Goal: Communication & Community: Answer question/provide support

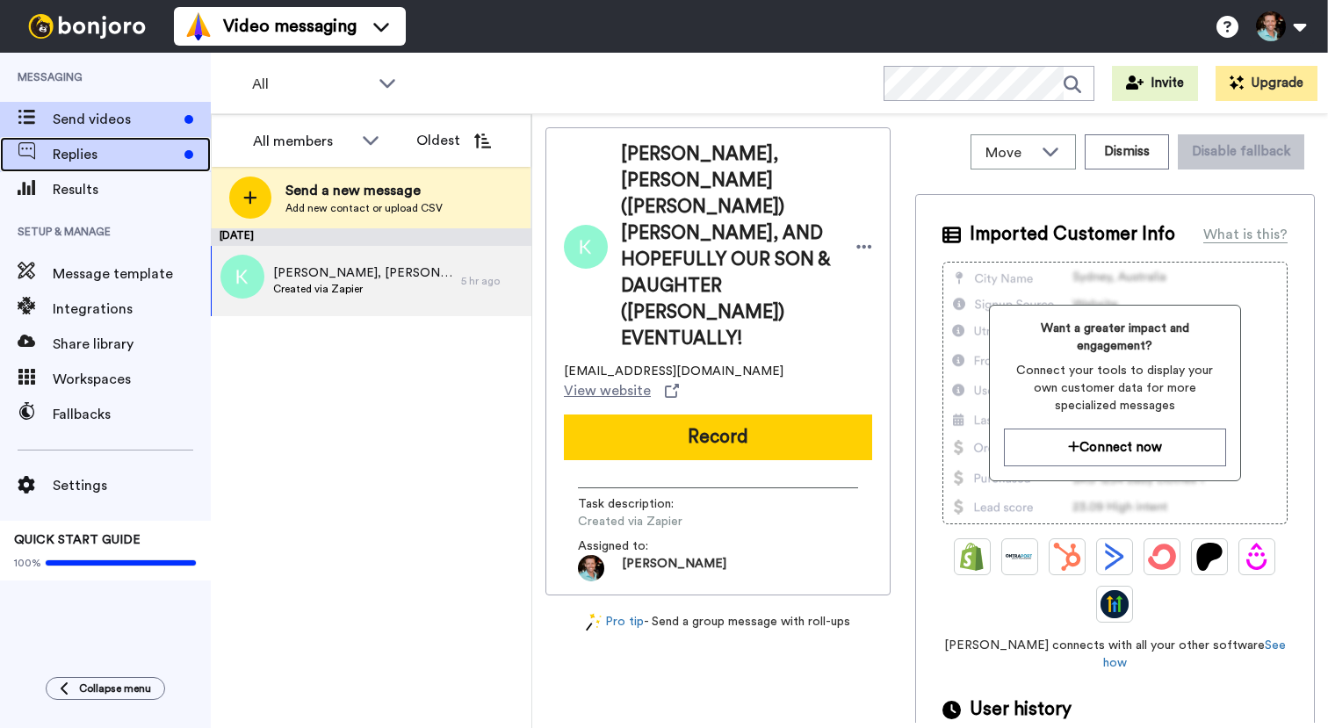
click at [150, 151] on span "Replies" at bounding box center [115, 154] width 125 height 21
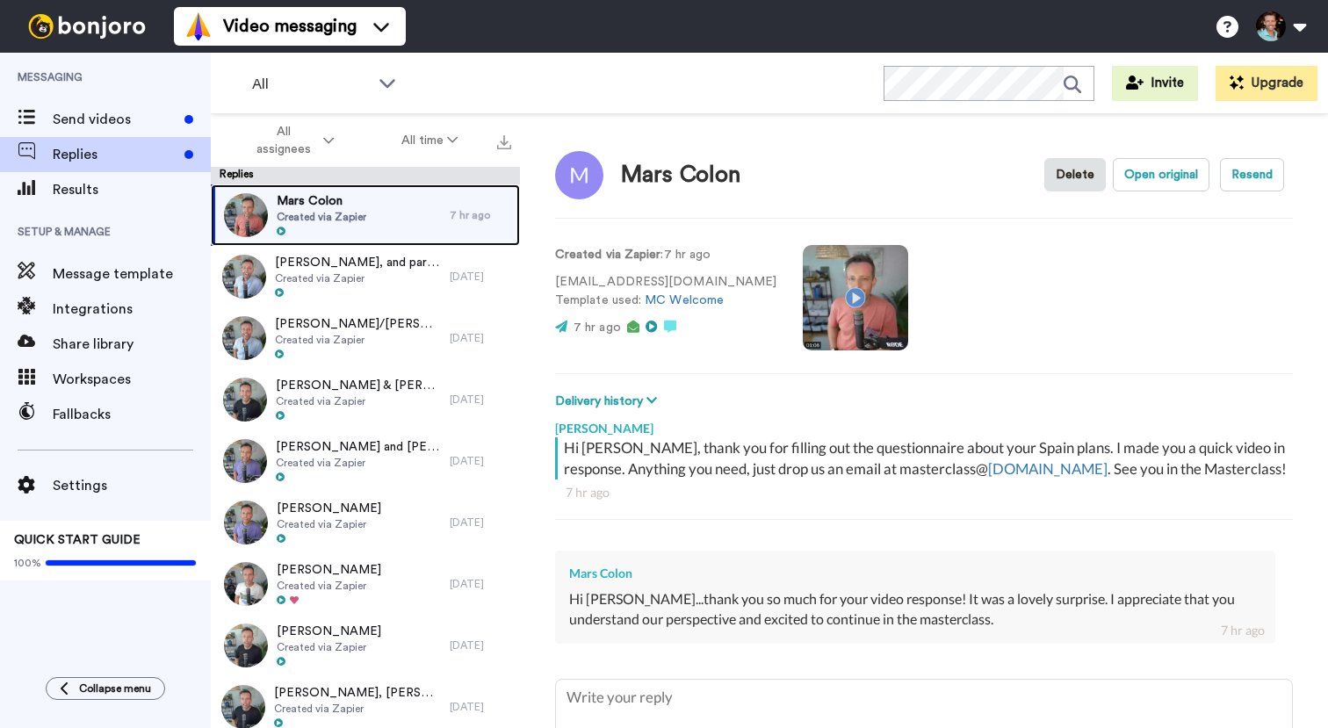
click at [329, 200] on span "Mars Colon" at bounding box center [322, 201] width 90 height 18
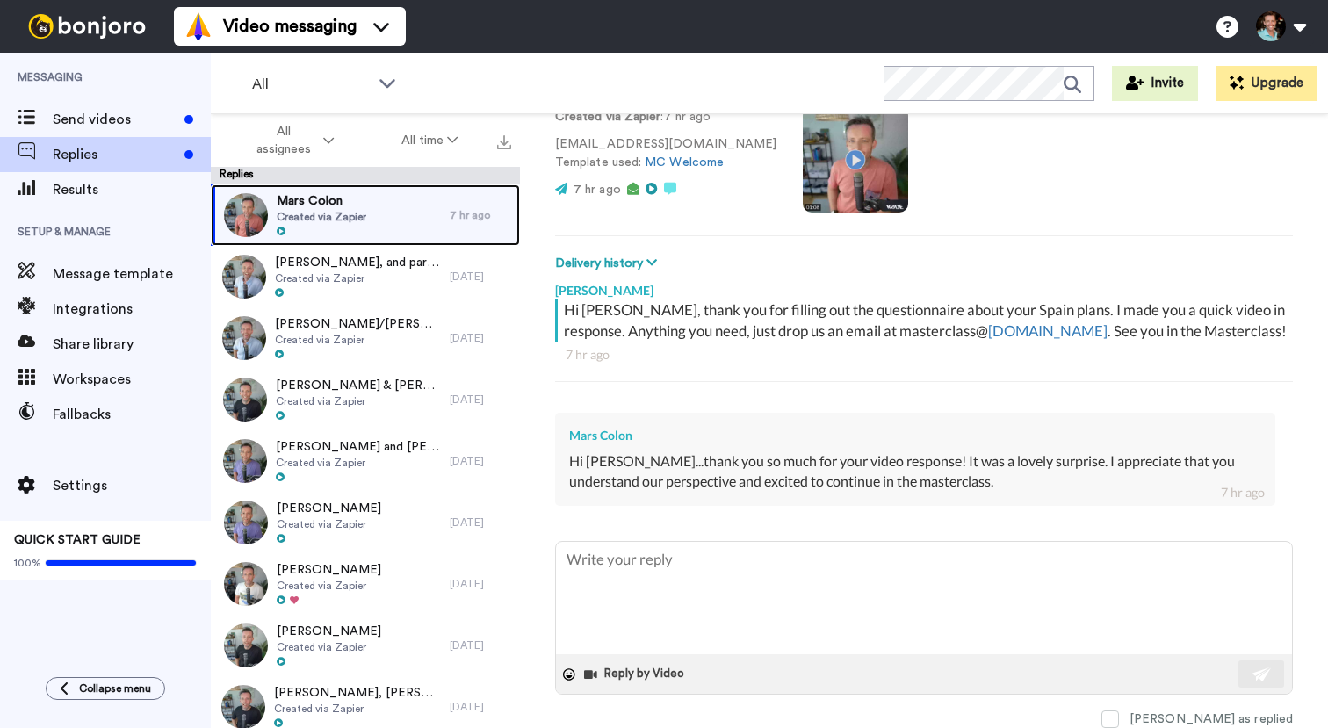
scroll to position [158, 0]
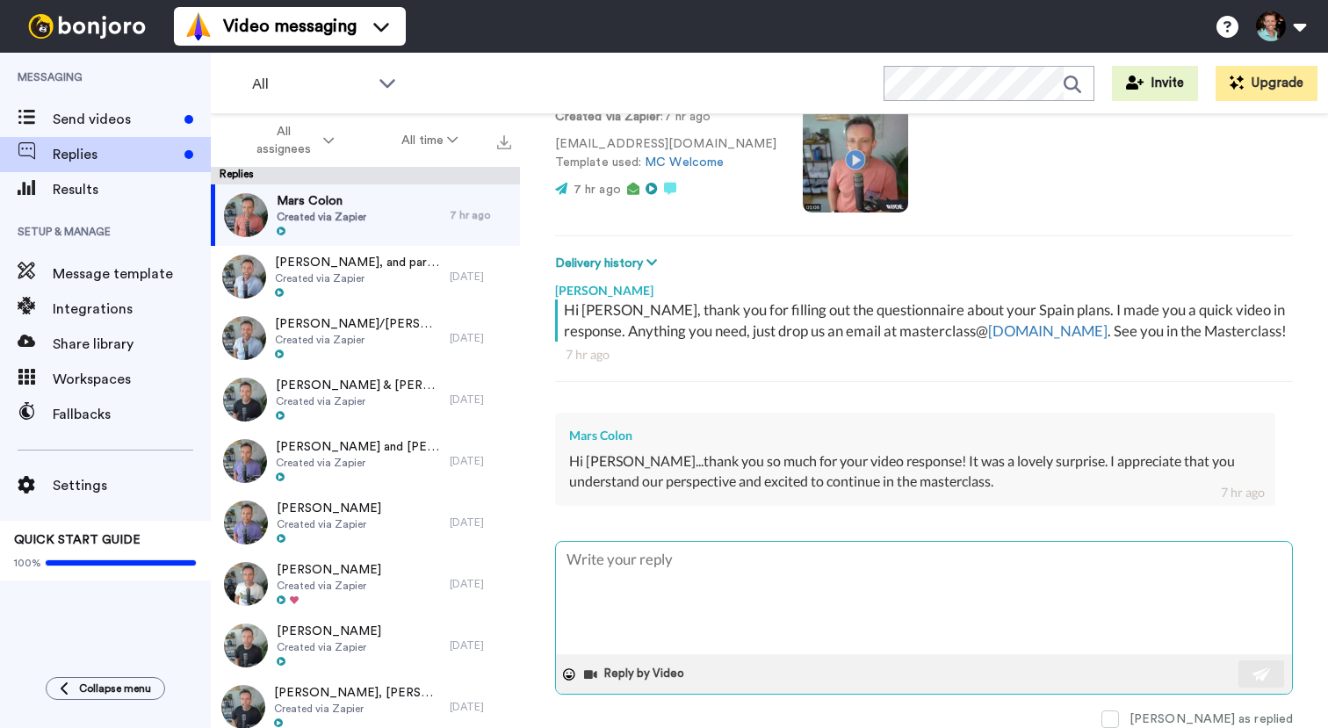
click at [726, 564] on textarea at bounding box center [924, 598] width 736 height 112
type textarea "x"
type textarea "F"
type textarea "x"
type textarea "Fa"
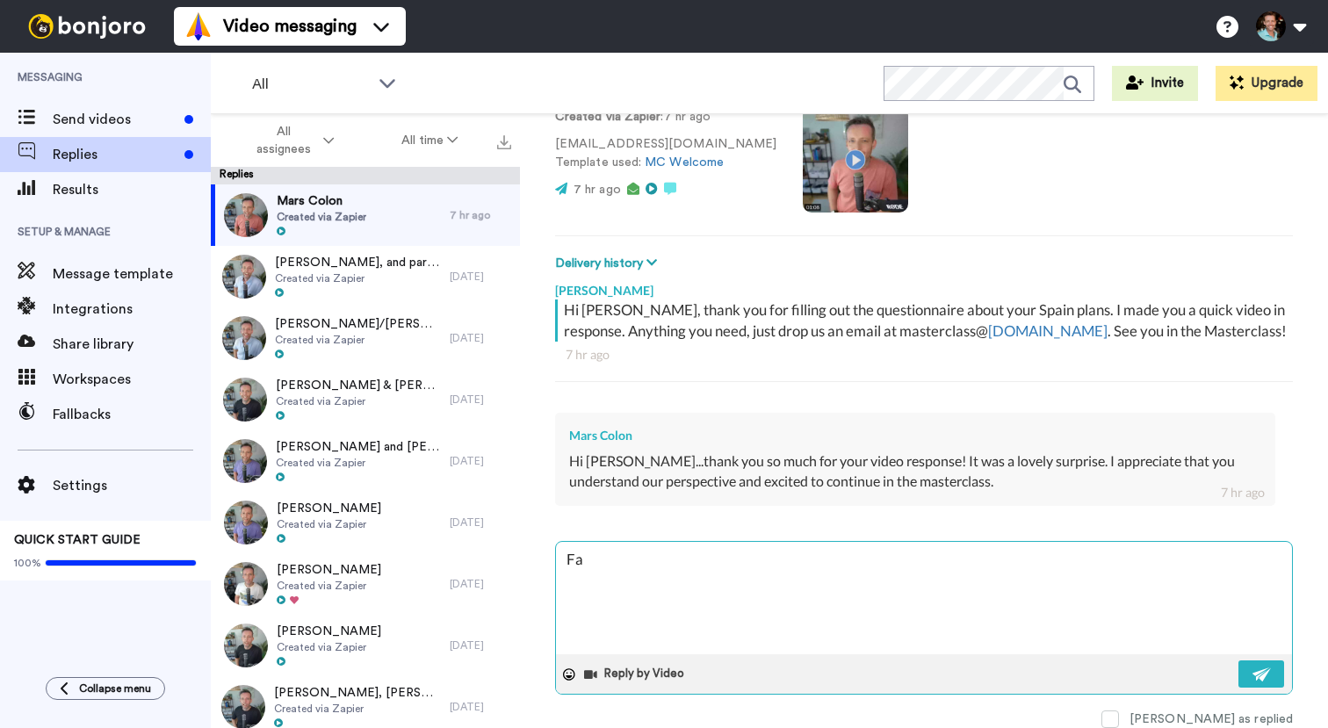
type textarea "x"
type textarea "Fan"
type textarea "x"
type textarea "Fanta"
type textarea "x"
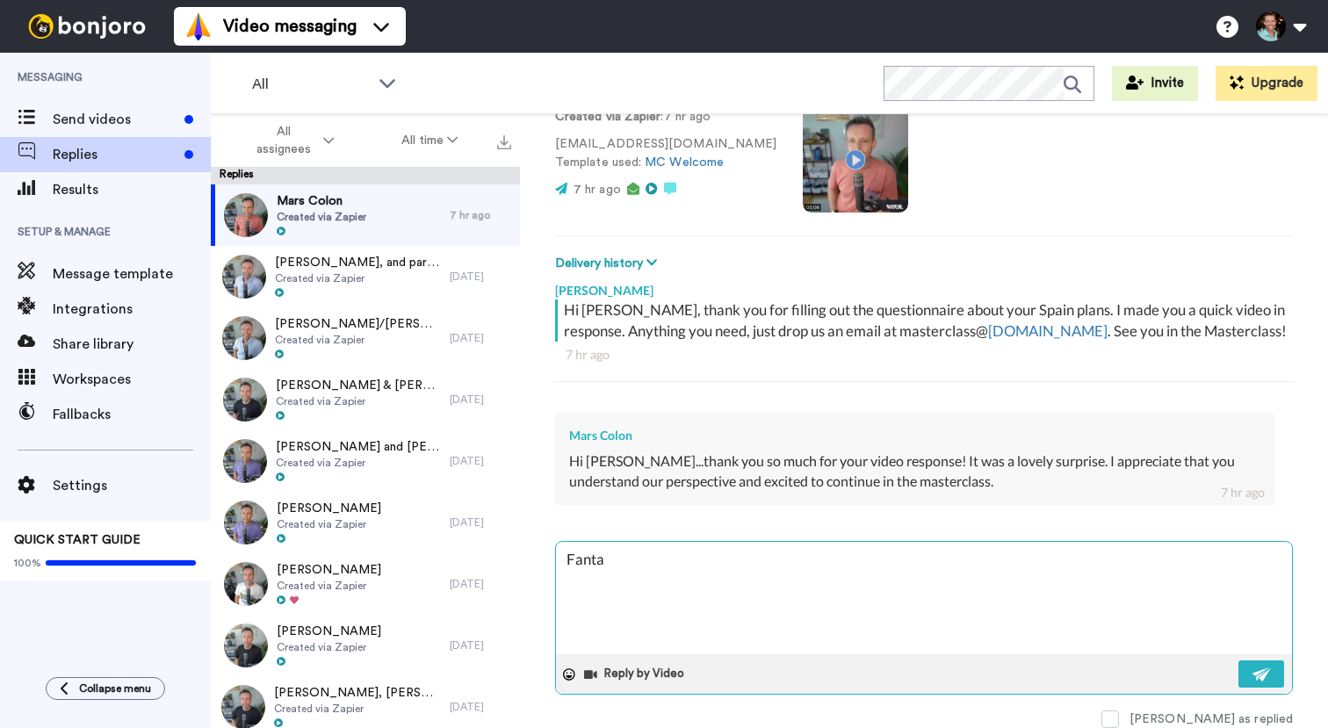
type textarea "Fantas"
type textarea "x"
type textarea "Fantast"
type textarea "x"
type textarea "Fantasti"
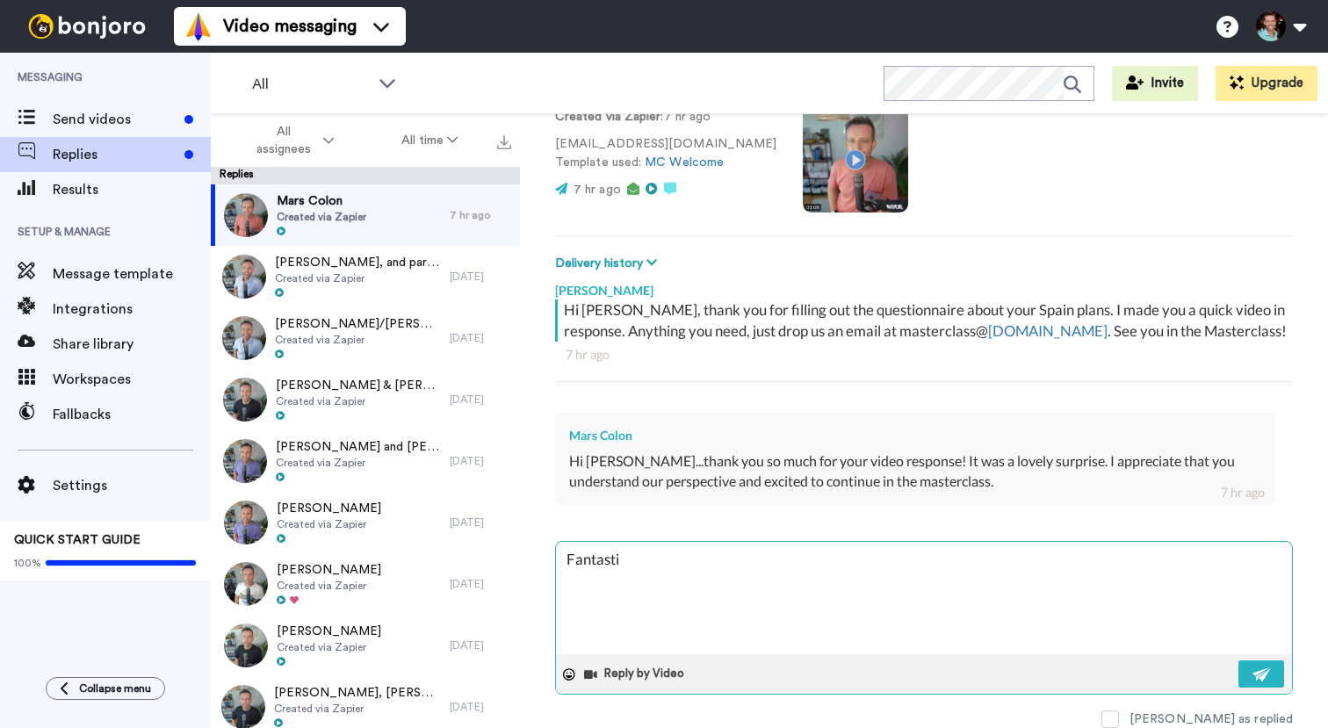
type textarea "x"
type textarea "Fantastic"
type textarea "x"
type textarea "Fantastic"
type textarea "x"
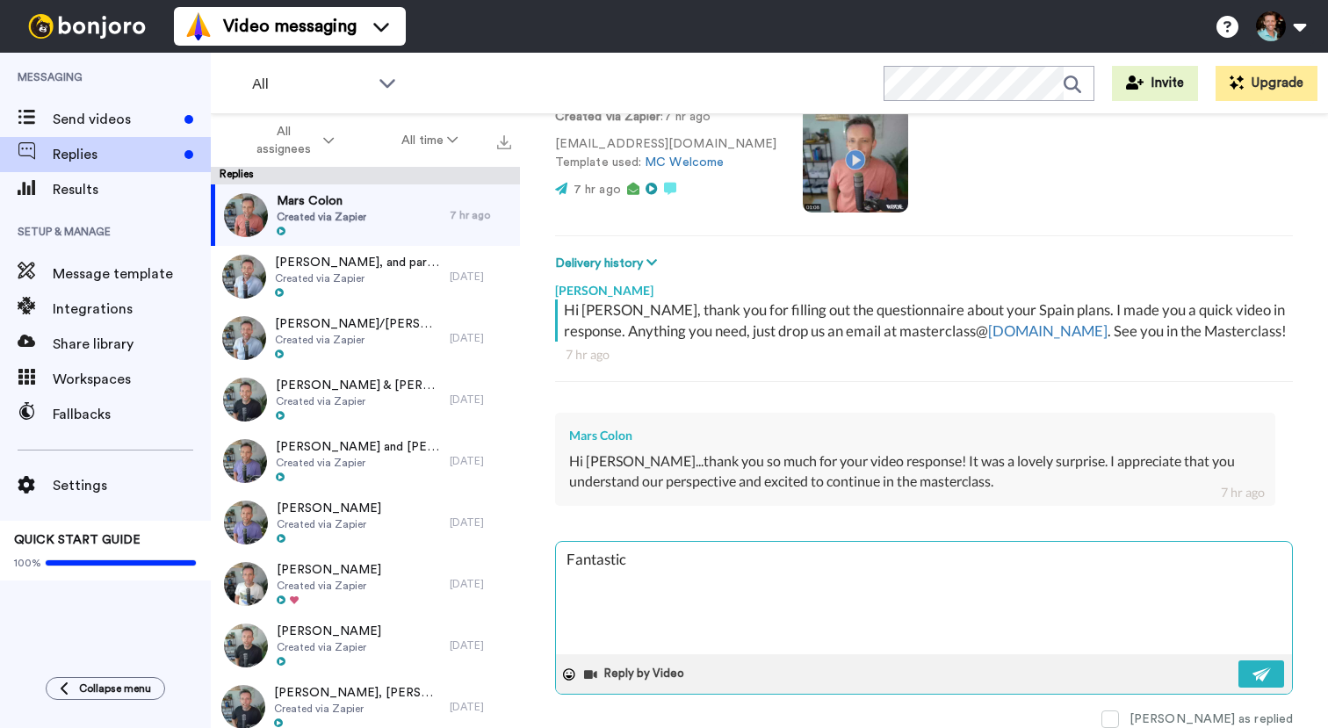
type textarea "Fantastic :"
type textarea "x"
type textarea "Fantastic :)"
type textarea "x"
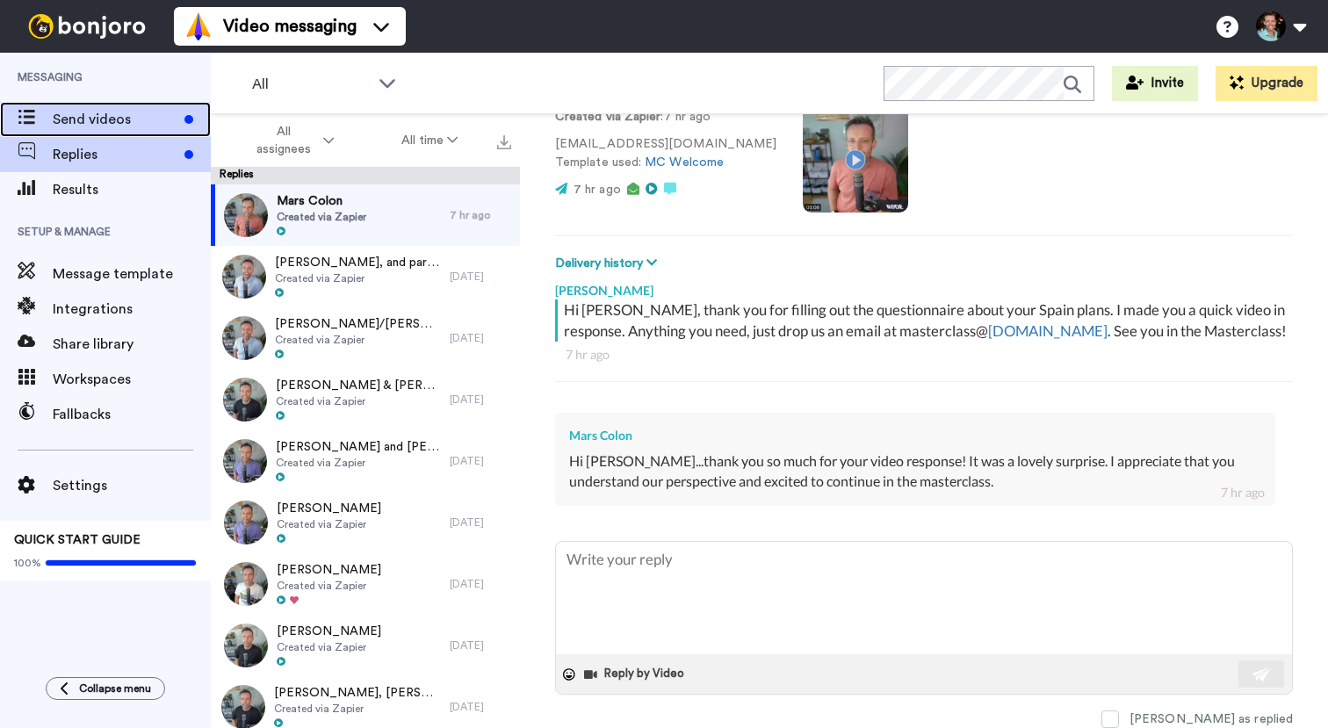
click at [111, 119] on span "Send videos" at bounding box center [115, 119] width 125 height 21
type textarea "x"
